Goal: Transaction & Acquisition: Purchase product/service

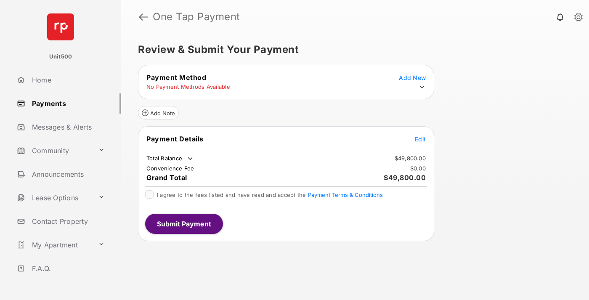
click at [421, 139] on span "Edit" at bounding box center [420, 139] width 11 height 7
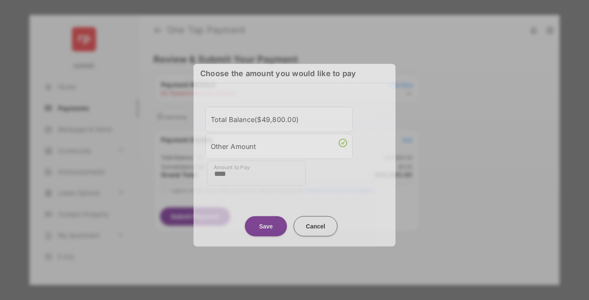
type input "****"
click at [266, 225] on button "Save" at bounding box center [266, 226] width 42 height 20
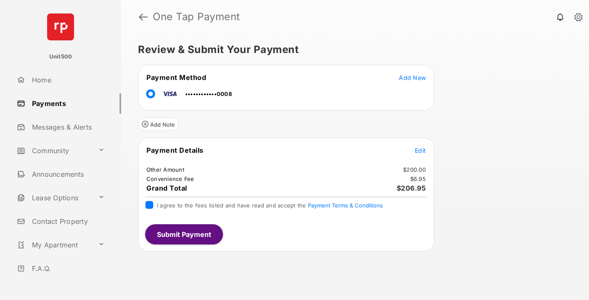
click at [184, 234] on button "Submit Payment" at bounding box center [184, 234] width 78 height 20
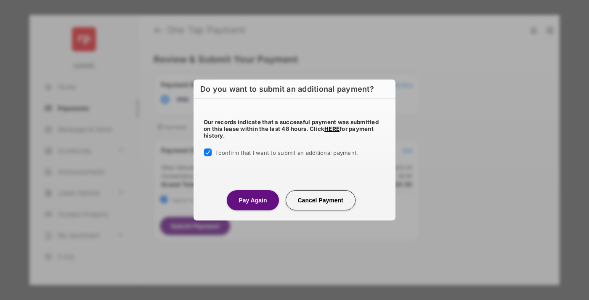
click at [253, 200] on button "Pay Again" at bounding box center [253, 200] width 52 height 20
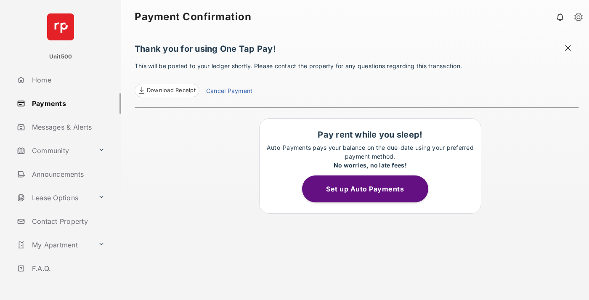
click at [568, 49] on span at bounding box center [568, 49] width 8 height 11
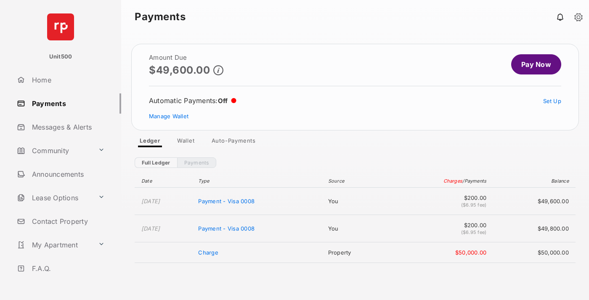
click at [169, 116] on link "Manage Wallet" at bounding box center [169, 116] width 40 height 7
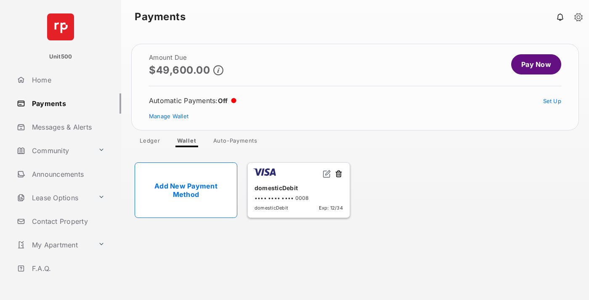
click at [339, 174] on button at bounding box center [339, 175] width 8 height 10
